Goal: Information Seeking & Learning: Understand process/instructions

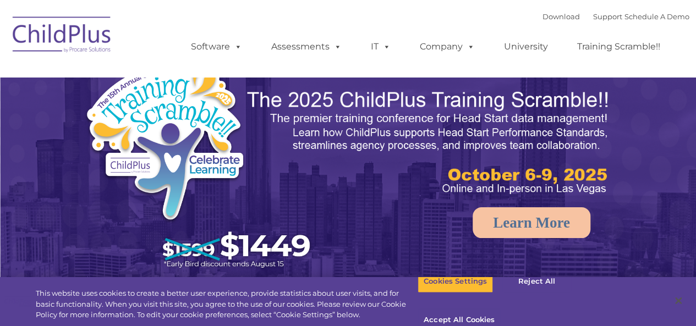
select select "MEDIUM"
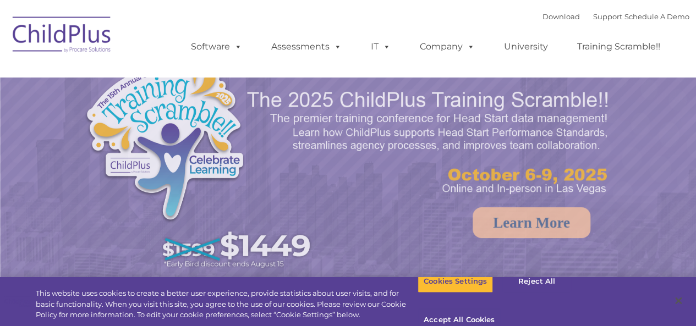
select select "MEDIUM"
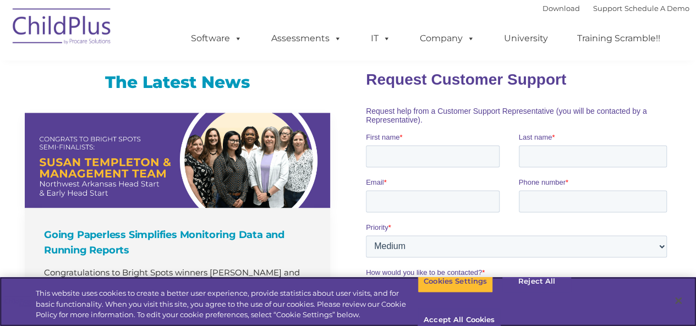
scroll to position [767, 0]
